Goal: Task Accomplishment & Management: Complete application form

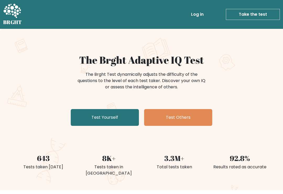
click at [117, 116] on link "Test Yourself" at bounding box center [105, 117] width 68 height 17
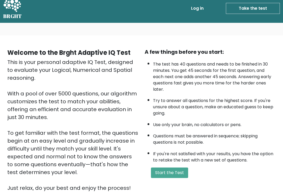
scroll to position [6, 0]
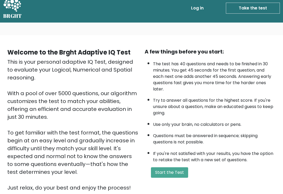
click at [179, 178] on button "Start the Test" at bounding box center [169, 173] width 37 height 10
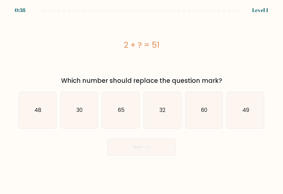
click at [43, 115] on icon "48" at bounding box center [37, 110] width 36 height 36
click at [142, 100] on input "a. 48" at bounding box center [142, 98] width 0 height 3
radio input "true"
click at [146, 156] on button "Next" at bounding box center [142, 147] width 68 height 17
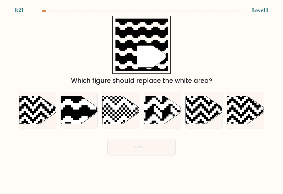
click at [68, 115] on icon at bounding box center [66, 95] width 67 height 67
click at [142, 100] on input "b." at bounding box center [142, 98] width 0 height 3
radio input "true"
click at [158, 148] on button "Next" at bounding box center [142, 147] width 68 height 17
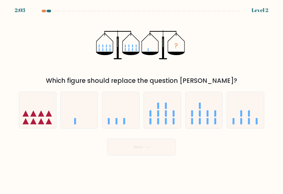
click at [82, 117] on icon at bounding box center [79, 110] width 37 height 31
click at [142, 100] on input "b." at bounding box center [142, 98] width 0 height 3
radio input "true"
click at [138, 149] on button "Next" at bounding box center [142, 147] width 68 height 17
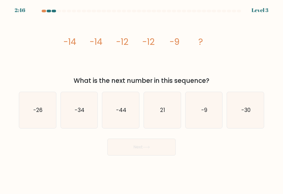
click at [204, 119] on icon "-9" at bounding box center [204, 110] width 36 height 36
click at [142, 100] on input "e. -9" at bounding box center [142, 98] width 0 height 3
radio input "true"
click at [163, 146] on button "Next" at bounding box center [142, 147] width 68 height 17
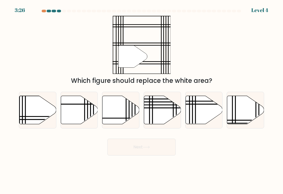
click at [36, 120] on icon at bounding box center [49, 120] width 74 height 0
click at [142, 100] on input "a." at bounding box center [142, 98] width 0 height 3
radio input "true"
click at [138, 148] on button "Next" at bounding box center [142, 147] width 68 height 17
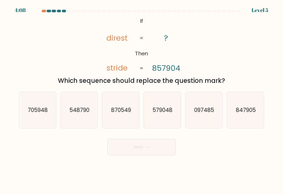
click at [234, 119] on icon "847905" at bounding box center [246, 110] width 36 height 36
click at [142, 100] on input "f. 847905" at bounding box center [142, 98] width 0 height 3
radio input "true"
click at [162, 145] on button "Next" at bounding box center [142, 147] width 68 height 17
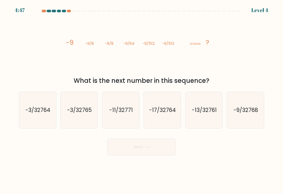
click at [243, 120] on icon "-9/32768" at bounding box center [246, 110] width 36 height 36
click at [142, 100] on input "f. -9/32768" at bounding box center [142, 98] width 0 height 3
radio input "true"
click at [160, 147] on button "Next" at bounding box center [142, 147] width 68 height 17
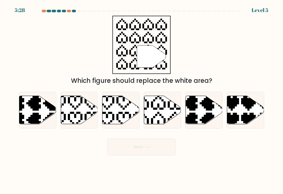
click at [167, 121] on icon at bounding box center [162, 110] width 37 height 28
click at [142, 100] on input "d." at bounding box center [142, 98] width 0 height 3
radio input "true"
click at [159, 147] on button "Next" at bounding box center [142, 147] width 68 height 17
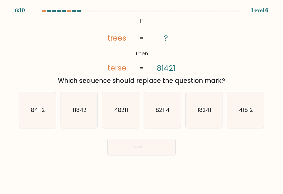
click at [207, 107] on icon "18241" at bounding box center [204, 110] width 36 height 36
click at [142, 100] on input "e. 18241" at bounding box center [142, 98] width 0 height 3
radio input "true"
click at [158, 147] on button "Next" at bounding box center [142, 147] width 68 height 17
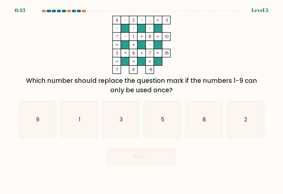
click at [131, 126] on icon "3" at bounding box center [121, 120] width 36 height 36
click at [142, 100] on input "c. 3" at bounding box center [142, 98] width 0 height 3
radio input "true"
click at [147, 158] on icon at bounding box center [146, 156] width 7 height 3
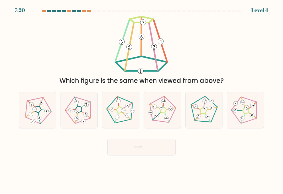
click at [122, 114] on icon at bounding box center [120, 110] width 29 height 29
click at [142, 100] on input "c." at bounding box center [142, 98] width 0 height 3
radio input "true"
click at [142, 148] on button "Next" at bounding box center [142, 147] width 68 height 17
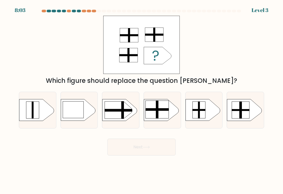
click at [167, 115] on rect at bounding box center [157, 110] width 23 height 18
click at [142, 100] on input "d." at bounding box center [142, 98] width 0 height 3
radio input "true"
click at [159, 147] on button "Next" at bounding box center [142, 147] width 68 height 17
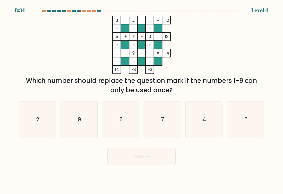
click at [206, 129] on icon "4" at bounding box center [204, 120] width 36 height 36
click at [142, 100] on input "e. 4" at bounding box center [142, 98] width 0 height 3
radio input "true"
click at [162, 156] on button "Next" at bounding box center [142, 156] width 68 height 17
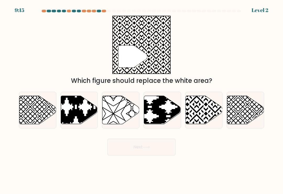
click at [208, 118] on icon at bounding box center [204, 110] width 37 height 28
click at [142, 100] on input "e." at bounding box center [142, 98] width 0 height 3
radio input "true"
click at [160, 147] on button "Next" at bounding box center [142, 147] width 68 height 17
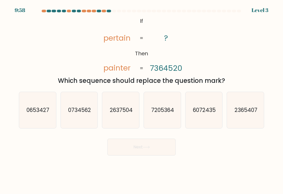
click at [167, 120] on icon "7205364" at bounding box center [162, 110] width 36 height 36
click at [142, 100] on input "d. 7205364" at bounding box center [142, 98] width 0 height 3
radio input "true"
click at [157, 149] on button "Next" at bounding box center [142, 147] width 68 height 17
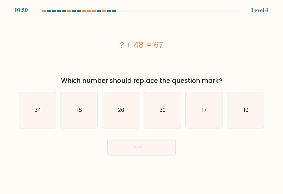
click at [123, 118] on icon "20" at bounding box center [121, 110] width 36 height 36
click at [142, 100] on input "c. 20" at bounding box center [142, 98] width 0 height 3
radio input "true"
click at [149, 148] on button "Next" at bounding box center [142, 147] width 68 height 17
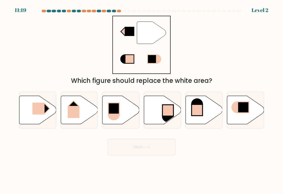
click at [42, 113] on rect at bounding box center [39, 109] width 12 height 12
click at [142, 100] on input "a." at bounding box center [142, 98] width 0 height 3
radio input "true"
click at [148, 148] on icon at bounding box center [146, 147] width 7 height 3
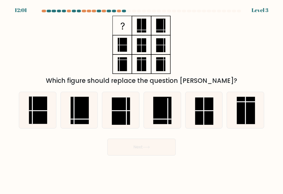
click at [86, 110] on rect at bounding box center [80, 110] width 18 height 27
click at [142, 100] on input "b." at bounding box center [142, 98] width 0 height 3
radio input "true"
click at [148, 148] on icon at bounding box center [146, 147] width 7 height 3
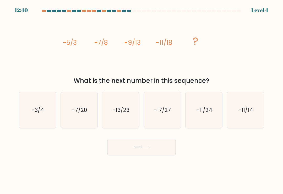
click at [125, 118] on icon "-13/23" at bounding box center [121, 110] width 36 height 36
click at [142, 100] on input "c. -13/23" at bounding box center [142, 98] width 0 height 3
radio input "true"
click at [159, 149] on button "Next" at bounding box center [142, 147] width 68 height 17
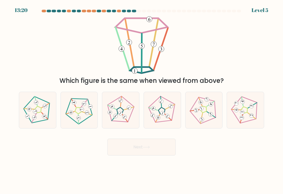
click at [121, 115] on 792 at bounding box center [121, 113] width 6 height 6
click at [142, 100] on input "c." at bounding box center [142, 98] width 0 height 3
radio input "true"
click at [138, 151] on button "Next" at bounding box center [142, 147] width 68 height 17
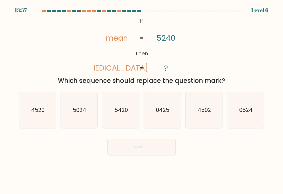
click at [167, 120] on icon "0425" at bounding box center [162, 110] width 36 height 36
click at [142, 100] on input "d. 0425" at bounding box center [142, 98] width 0 height 3
radio input "true"
click at [157, 152] on button "Next" at bounding box center [142, 147] width 68 height 17
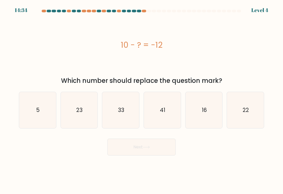
click at [166, 121] on icon "41" at bounding box center [162, 110] width 36 height 36
click at [142, 100] on input "d. 41" at bounding box center [142, 98] width 0 height 3
radio input "true"
click at [166, 147] on button "Next" at bounding box center [142, 147] width 68 height 17
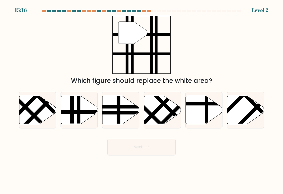
click at [84, 107] on icon at bounding box center [79, 110] width 37 height 28
click at [142, 100] on input "b." at bounding box center [142, 98] width 0 height 3
radio input "true"
click at [142, 146] on button "Next" at bounding box center [142, 147] width 68 height 17
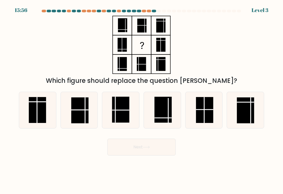
click at [198, 118] on rect at bounding box center [204, 110] width 17 height 26
click at [142, 100] on input "e." at bounding box center [142, 98] width 0 height 3
radio input "true"
click at [150, 149] on icon at bounding box center [146, 147] width 7 height 3
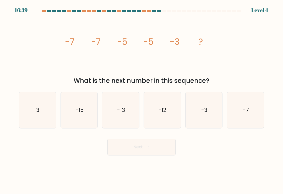
click at [205, 119] on icon "-3" at bounding box center [204, 110] width 36 height 36
click at [142, 100] on input "e. -3" at bounding box center [142, 98] width 0 height 3
radio input "true"
click at [160, 144] on button "Next" at bounding box center [142, 147] width 68 height 17
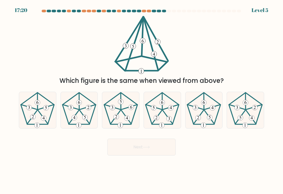
click at [243, 122] on icon at bounding box center [246, 110] width 36 height 36
click at [142, 100] on input "f." at bounding box center [142, 98] width 0 height 3
radio input "true"
click at [167, 150] on button "Next" at bounding box center [142, 147] width 68 height 17
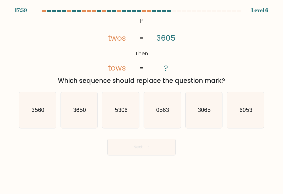
click at [167, 118] on icon "0563" at bounding box center [162, 110] width 36 height 36
click at [142, 100] on input "d. 0563" at bounding box center [142, 98] width 0 height 3
radio input "true"
click at [160, 146] on button "Next" at bounding box center [142, 147] width 68 height 17
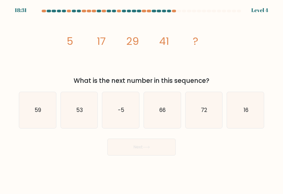
scroll to position [4, 0]
click at [207, 116] on icon "72" at bounding box center [204, 110] width 36 height 36
click at [142, 100] on input "e. 72" at bounding box center [142, 98] width 0 height 3
radio input "true"
click at [158, 142] on button "Next" at bounding box center [142, 147] width 68 height 17
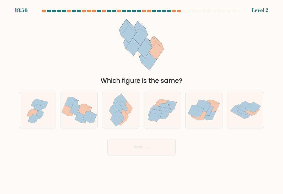
click at [163, 115] on icon at bounding box center [162, 114] width 11 height 9
click at [142, 100] on input "d." at bounding box center [142, 98] width 0 height 3
radio input "true"
click at [155, 144] on button "Next" at bounding box center [142, 147] width 68 height 17
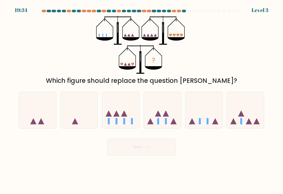
click at [127, 118] on icon at bounding box center [120, 110] width 37 height 31
click at [142, 100] on input "c." at bounding box center [142, 98] width 0 height 3
radio input "true"
click at [207, 112] on icon at bounding box center [204, 110] width 37 height 31
click at [142, 100] on input "e." at bounding box center [142, 98] width 0 height 3
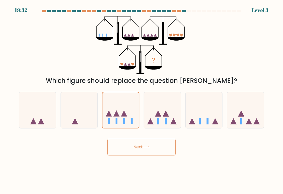
radio input "true"
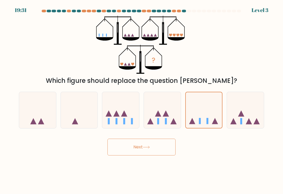
click at [157, 141] on button "Next" at bounding box center [142, 147] width 68 height 17
click at [161, 144] on button "Next" at bounding box center [142, 147] width 68 height 17
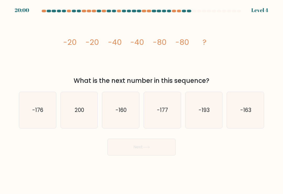
click at [244, 105] on icon "-163" at bounding box center [246, 110] width 36 height 36
click at [142, 100] on input "f. -163" at bounding box center [142, 98] width 0 height 3
radio input "true"
click at [161, 143] on button "Next" at bounding box center [142, 147] width 68 height 17
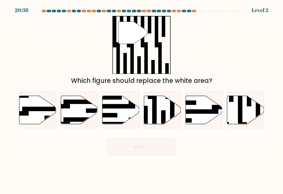
click at [246, 105] on icon at bounding box center [245, 110] width 37 height 28
click at [142, 100] on input "f." at bounding box center [142, 98] width 0 height 3
radio input "true"
click at [165, 139] on button "Next" at bounding box center [142, 147] width 68 height 17
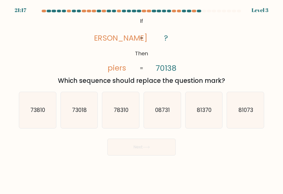
click at [166, 117] on icon "08731" at bounding box center [162, 110] width 36 height 36
click at [142, 100] on input "d. 08731" at bounding box center [142, 98] width 0 height 3
radio input "true"
click at [162, 141] on button "Next" at bounding box center [142, 147] width 68 height 17
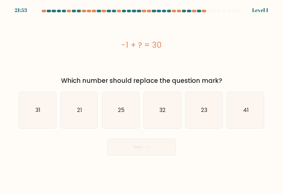
click at [49, 107] on icon "31" at bounding box center [37, 110] width 36 height 36
click at [142, 100] on input "a. 31" at bounding box center [142, 98] width 0 height 3
radio input "true"
click at [154, 148] on button "Next" at bounding box center [142, 147] width 68 height 17
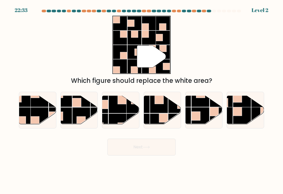
click at [124, 114] on rect at bounding box center [118, 123] width 18 height 18
click at [142, 100] on input "c." at bounding box center [142, 98] width 0 height 3
radio input "true"
click at [157, 146] on button "Next" at bounding box center [142, 147] width 68 height 17
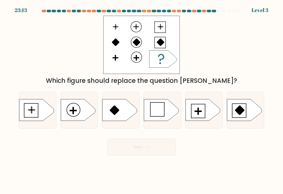
click at [201, 113] on icon at bounding box center [203, 110] width 35 height 22
click at [142, 100] on input "e." at bounding box center [142, 98] width 0 height 3
radio input "true"
click at [157, 139] on button "Next" at bounding box center [142, 147] width 68 height 17
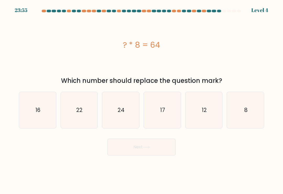
click at [227, 116] on div "8" at bounding box center [246, 110] width 38 height 37
click at [142, 100] on input "f. 8" at bounding box center [142, 98] width 0 height 3
radio input "true"
click at [126, 114] on icon "24" at bounding box center [121, 110] width 36 height 36
click at [142, 100] on input "c. 24" at bounding box center [142, 98] width 0 height 3
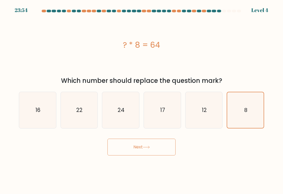
radio input "true"
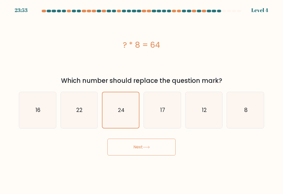
click at [163, 144] on button "Next" at bounding box center [142, 147] width 68 height 17
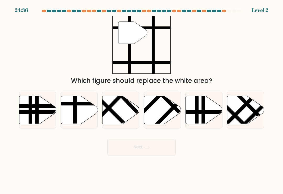
click at [89, 111] on icon at bounding box center [79, 110] width 37 height 28
click at [142, 100] on input "b." at bounding box center [142, 98] width 0 height 3
radio input "true"
click at [153, 149] on button "Next" at bounding box center [142, 147] width 68 height 17
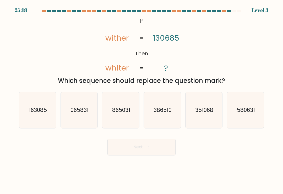
click at [205, 114] on icon "351068" at bounding box center [204, 110] width 36 height 36
click at [142, 100] on input "e. 351068" at bounding box center [142, 98] width 0 height 3
radio input "true"
click at [160, 141] on button "Next" at bounding box center [142, 147] width 68 height 17
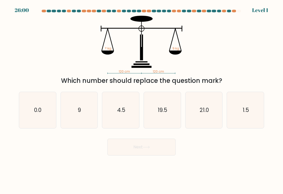
click at [89, 108] on icon "9" at bounding box center [79, 110] width 36 height 36
click at [142, 100] on input "b. 9" at bounding box center [142, 98] width 0 height 3
radio input "true"
click at [150, 146] on icon at bounding box center [146, 147] width 6 height 2
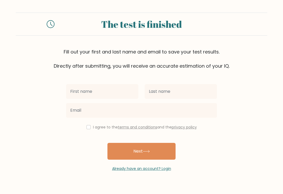
click at [114, 90] on input "text" at bounding box center [102, 91] width 72 height 15
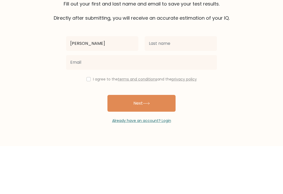
type input "[PERSON_NAME]"
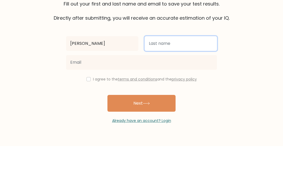
click at [180, 84] on input "text" at bounding box center [181, 91] width 72 height 15
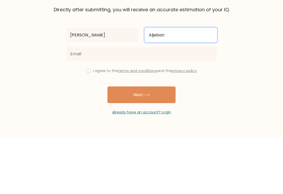
type input "Aljebari"
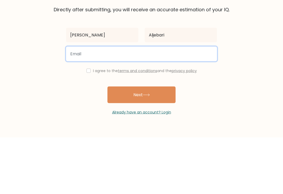
click at [201, 103] on input "email" at bounding box center [141, 110] width 151 height 15
type input "[EMAIL_ADDRESS][DOMAIN_NAME]"
click at [142, 143] on button "Next" at bounding box center [142, 151] width 68 height 17
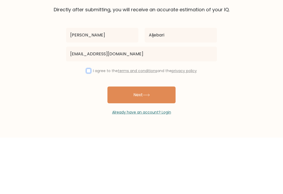
scroll to position [8, 0]
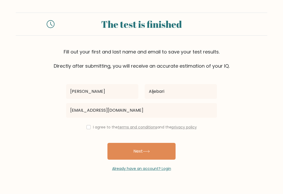
click at [87, 125] on input "checkbox" at bounding box center [89, 127] width 4 height 4
checkbox input "true"
click at [162, 144] on button "Next" at bounding box center [142, 151] width 68 height 17
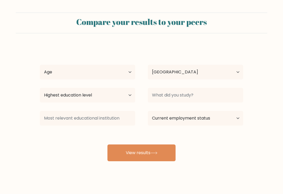
select select "SA"
click at [114, 72] on select "Age Under 18 years old 18-24 years old 25-34 years old 35-44 years old 45-54 ye…" at bounding box center [87, 72] width 95 height 15
select select "min_18"
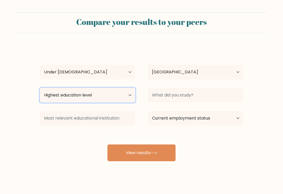
click at [120, 95] on select "Highest education level No schooling Primary Lower Secondary Upper Secondary Oc…" at bounding box center [87, 95] width 95 height 15
select select "upper_secondary"
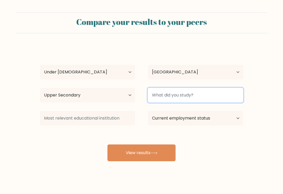
click at [217, 95] on input at bounding box center [195, 95] width 95 height 15
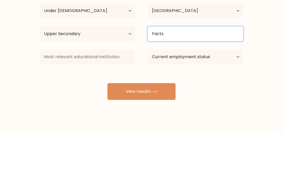
type input "Facts"
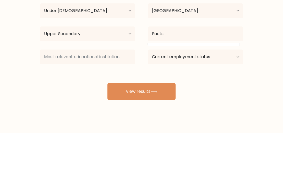
click at [264, 41] on form "Compare your results to your peers Ali Aljebari Age Under 18 years old 18-24 ye…" at bounding box center [141, 87] width 283 height 149
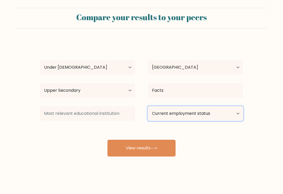
click at [212, 114] on select "Current employment status Employed Student Retired Other / prefer not to answer" at bounding box center [195, 113] width 95 height 15
select select "other"
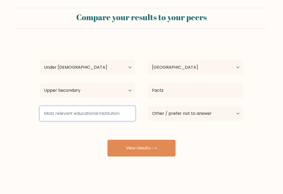
click at [118, 113] on input at bounding box center [87, 113] width 95 height 15
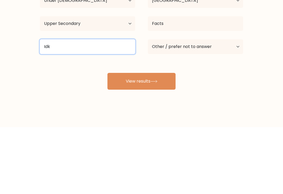
type input "Idk"
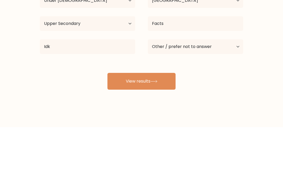
click at [156, 140] on button "View results" at bounding box center [142, 148] width 68 height 17
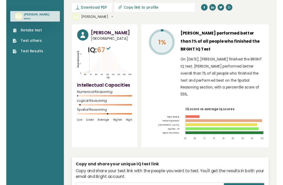
scroll to position [21, 0]
